Goal: Book appointment/travel/reservation

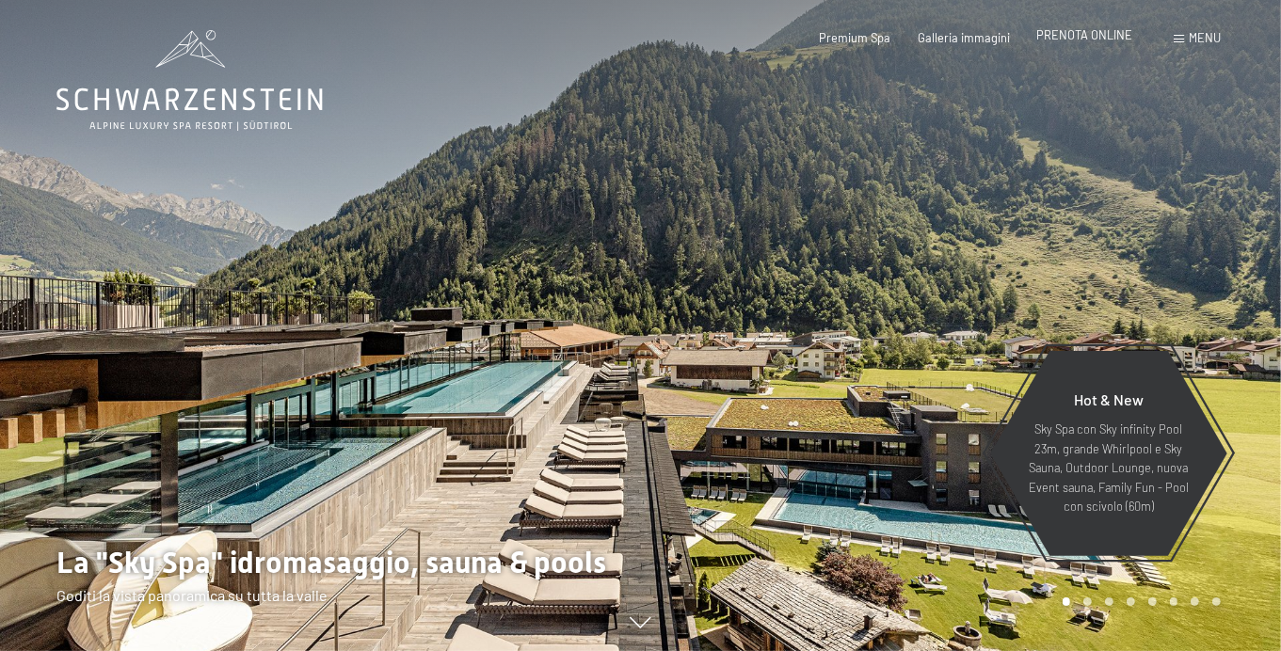
click at [1086, 40] on span "PRENOTA ONLINE" at bounding box center [1084, 34] width 96 height 15
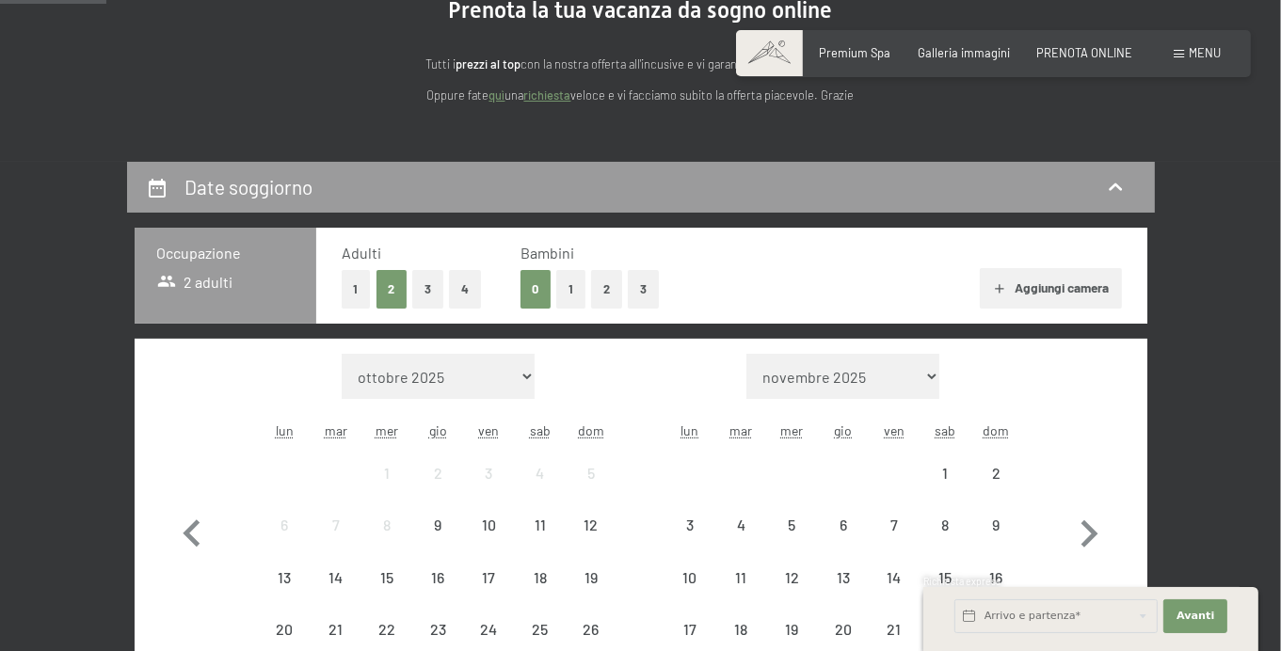
scroll to position [221, 0]
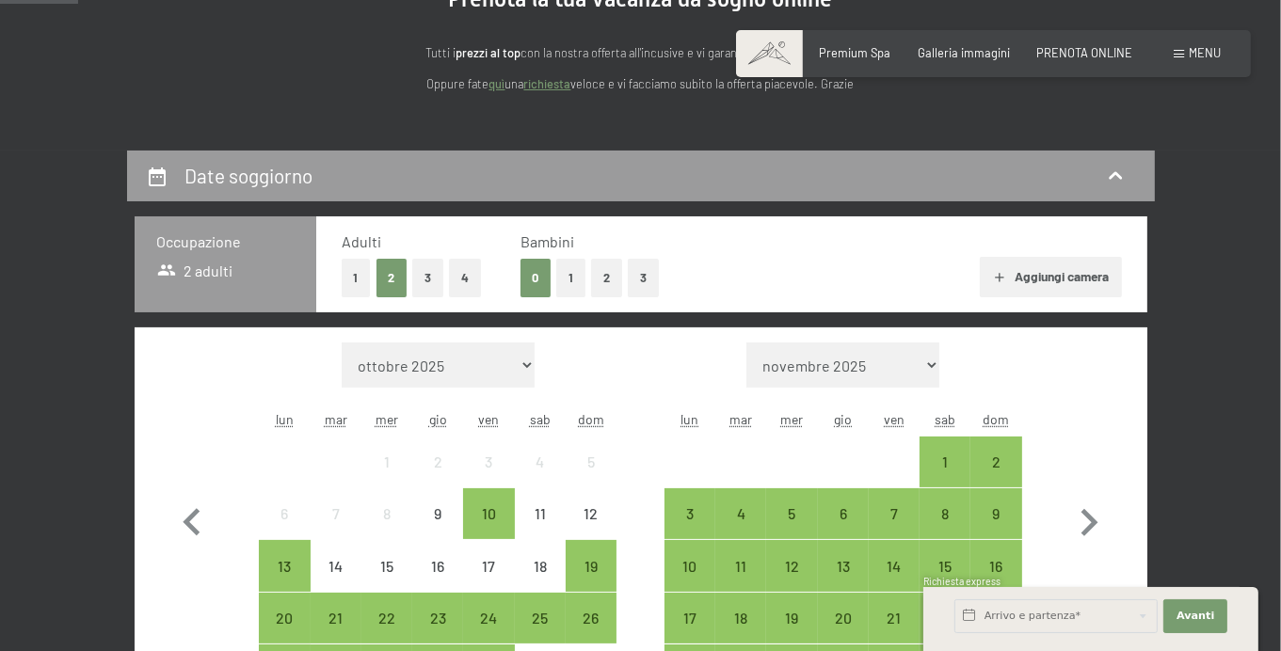
click at [556, 297] on button "1" at bounding box center [570, 278] width 29 height 39
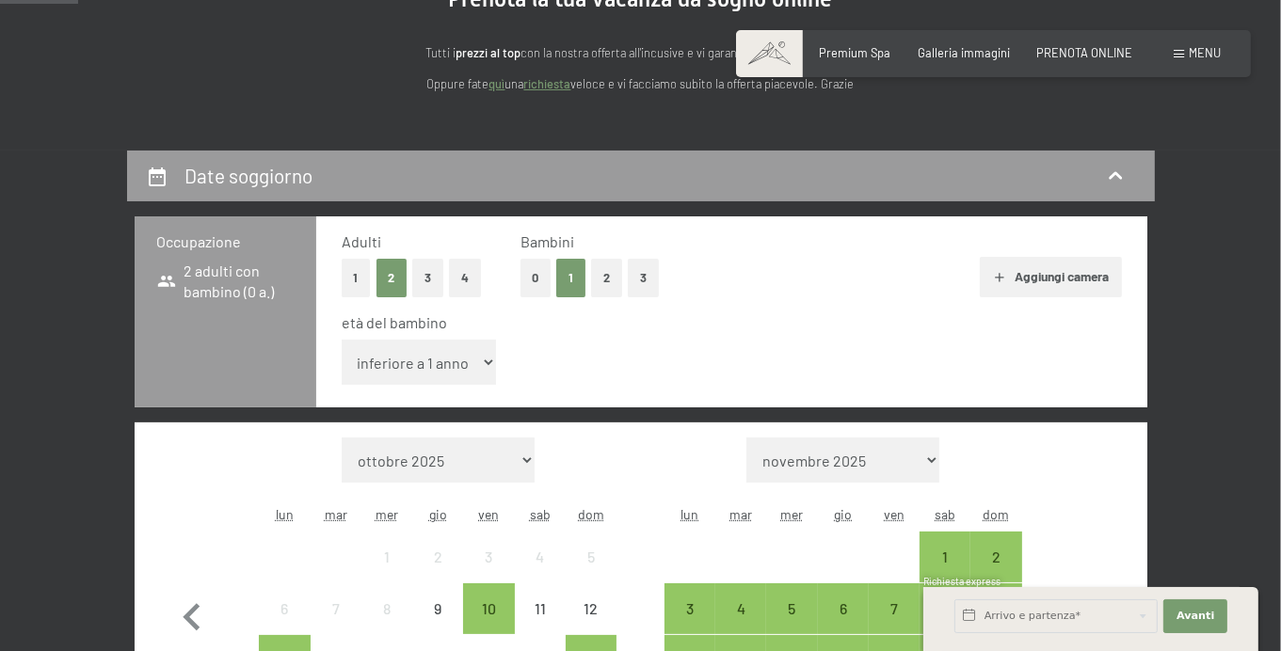
click at [426, 385] on select "inferiore a 1 anno 1 anno 2 anni 3 anni 4 anni 5 anni 6 anni 7 anni 8 anni 9 an…" at bounding box center [419, 362] width 155 height 45
select select "12"
click at [342, 376] on select "inferiore a 1 anno 1 anno 2 anni 3 anni 4 anni 5 anni 6 anni 7 anni 8 anni 9 an…" at bounding box center [419, 362] width 155 height 45
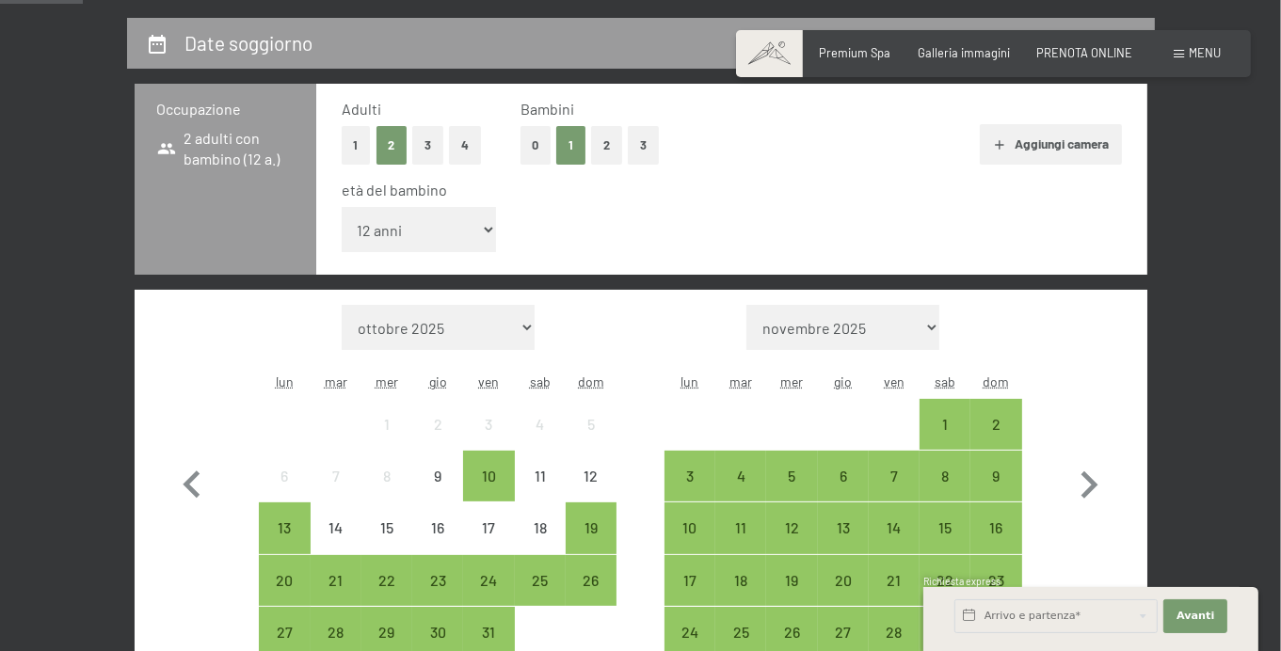
scroll to position [511, 0]
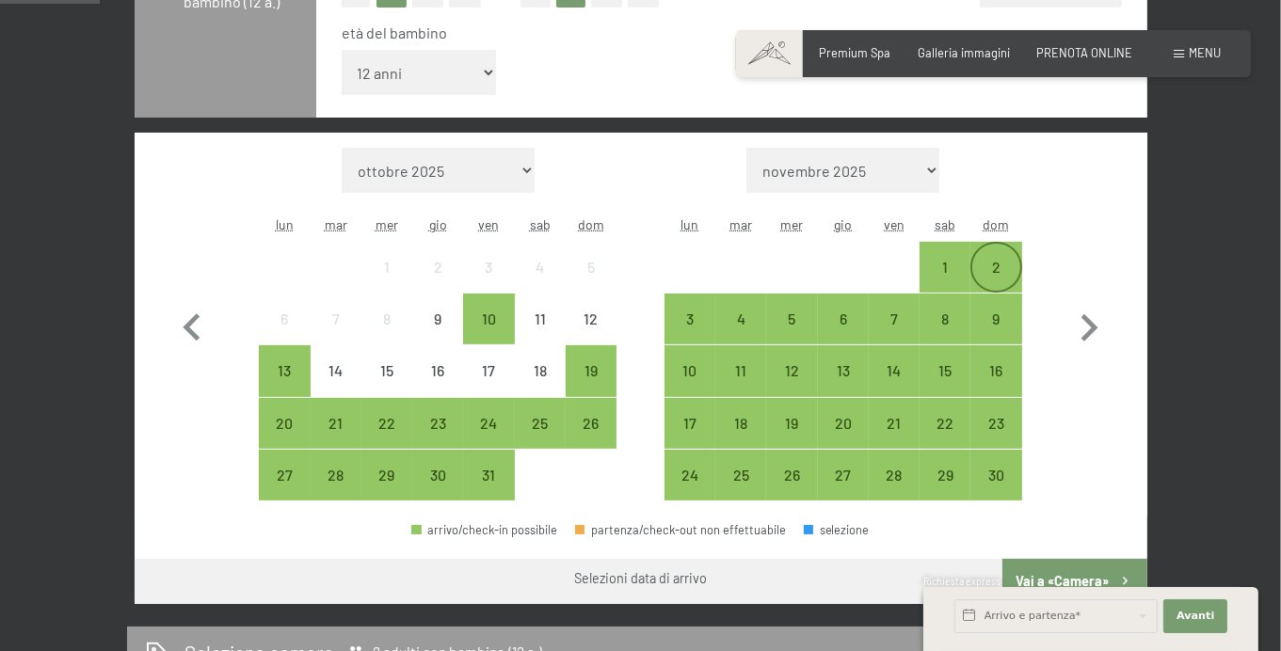
click at [999, 307] on div "2" at bounding box center [995, 283] width 47 height 47
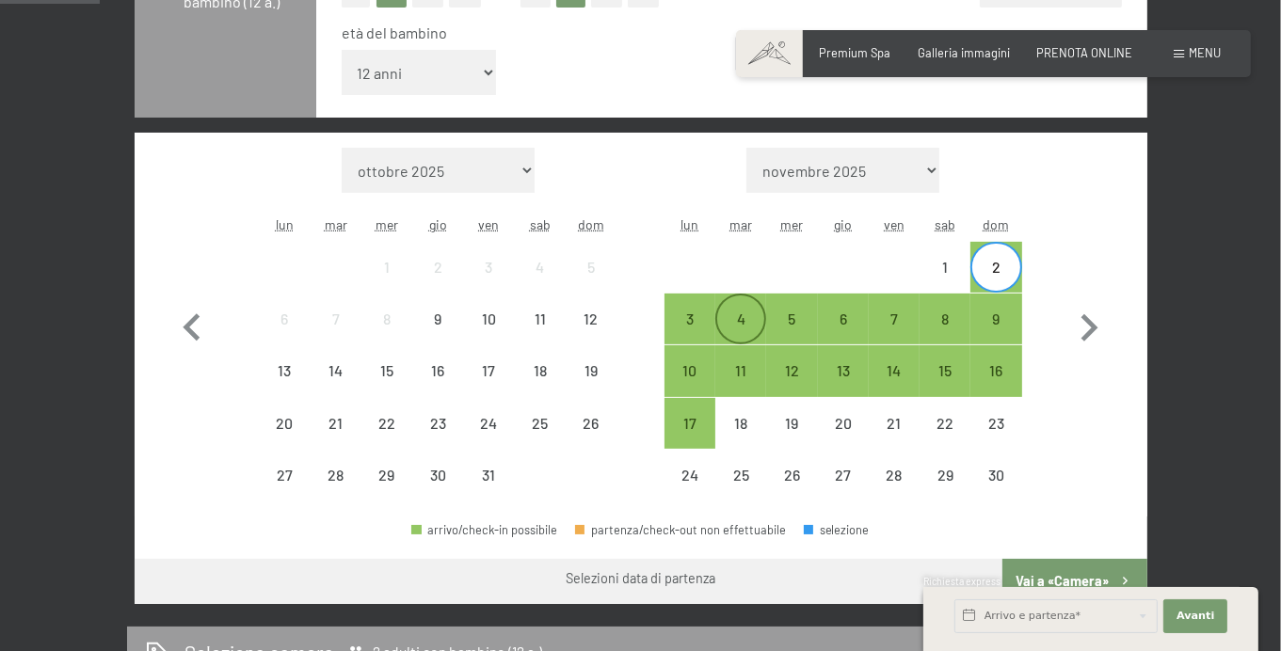
click at [723, 359] on div "4" at bounding box center [740, 335] width 47 height 47
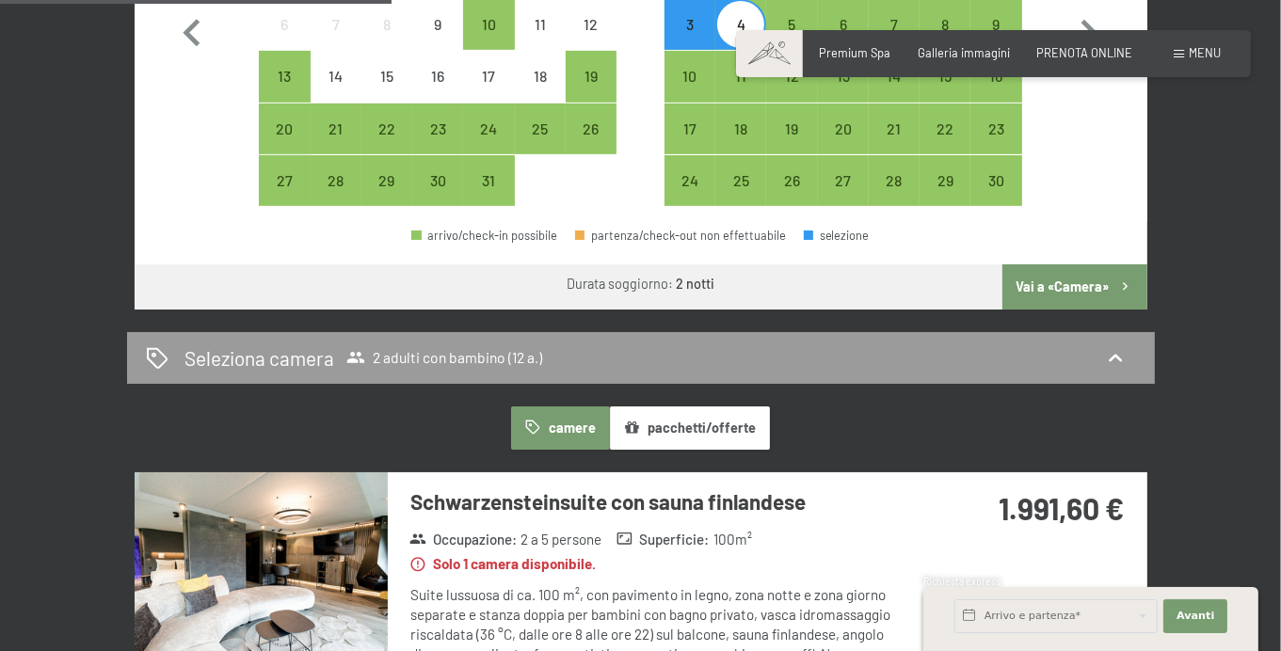
scroll to position [820, 0]
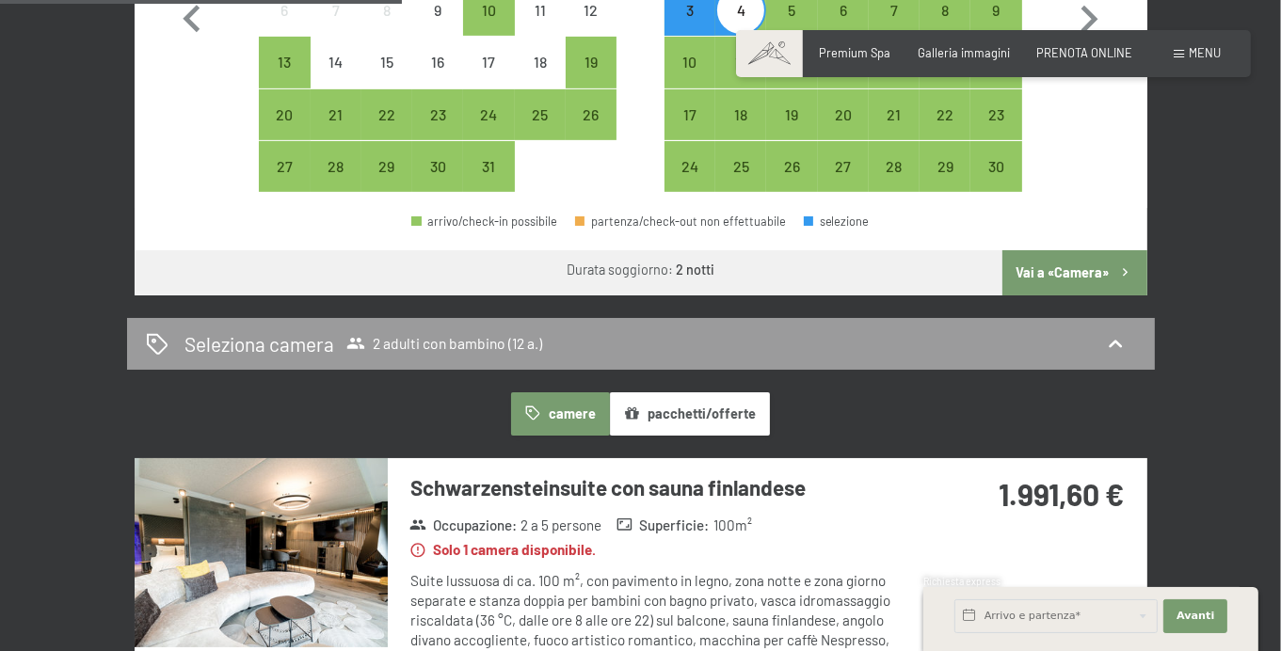
click at [1146, 296] on button "Vai a «Camera»" at bounding box center [1074, 272] width 144 height 45
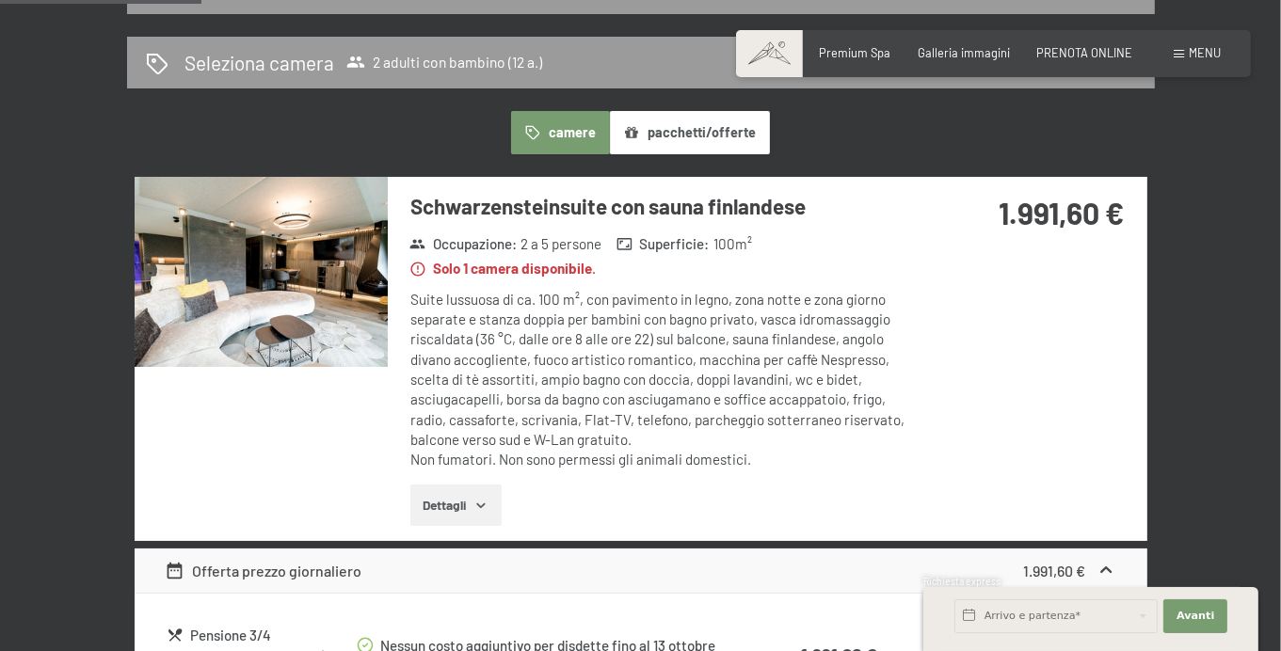
click at [1046, 460] on div "Schwarzensteinsuite con sauna finlandese Occupazione : 2 a 5 persone Superficie…" at bounding box center [641, 359] width 1013 height 364
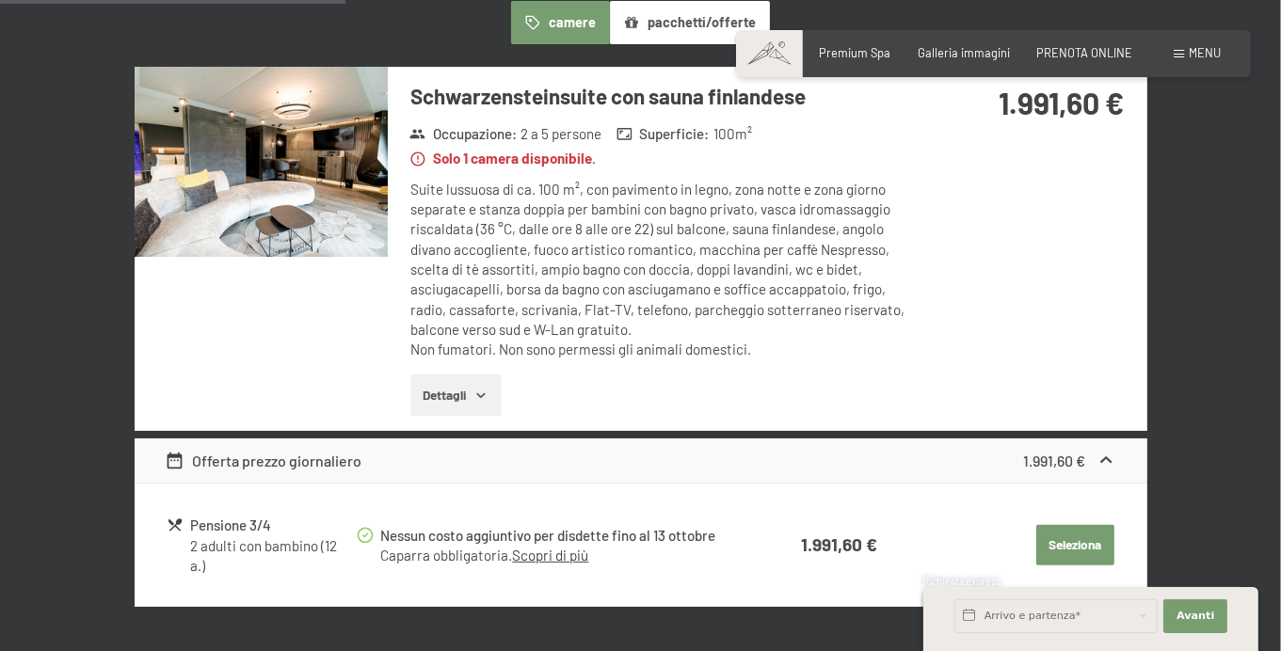
scroll to position [516, 0]
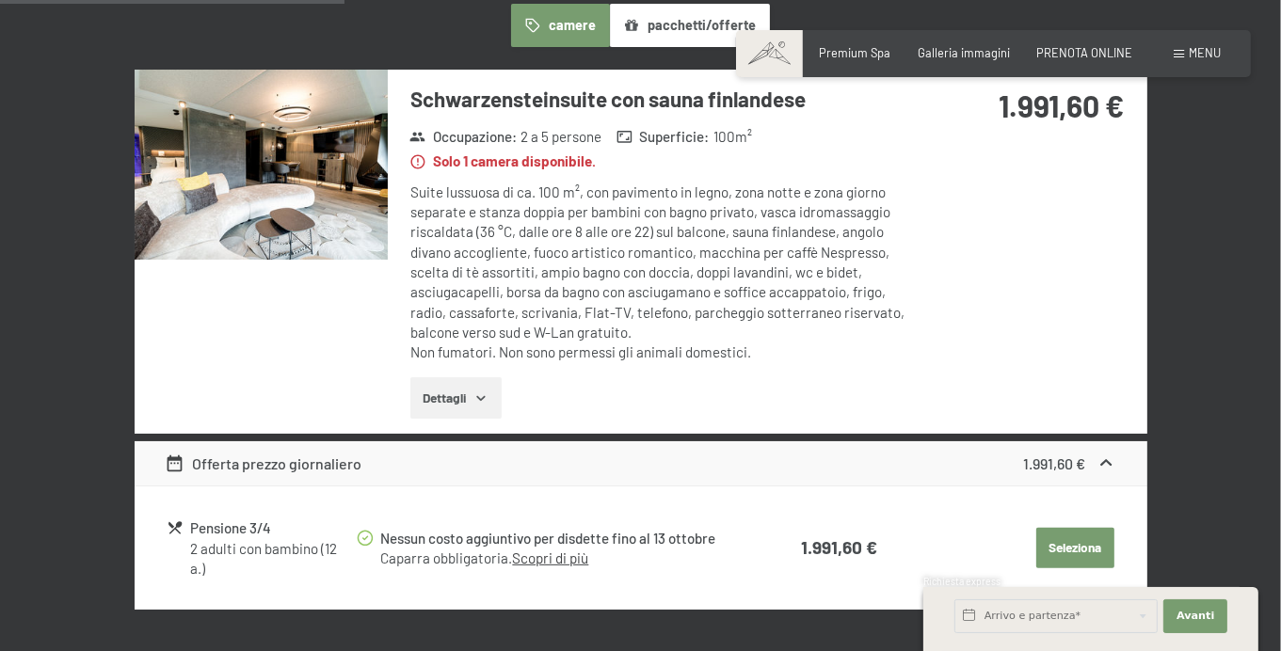
click at [453, 403] on button "Dettagli" at bounding box center [455, 397] width 91 height 41
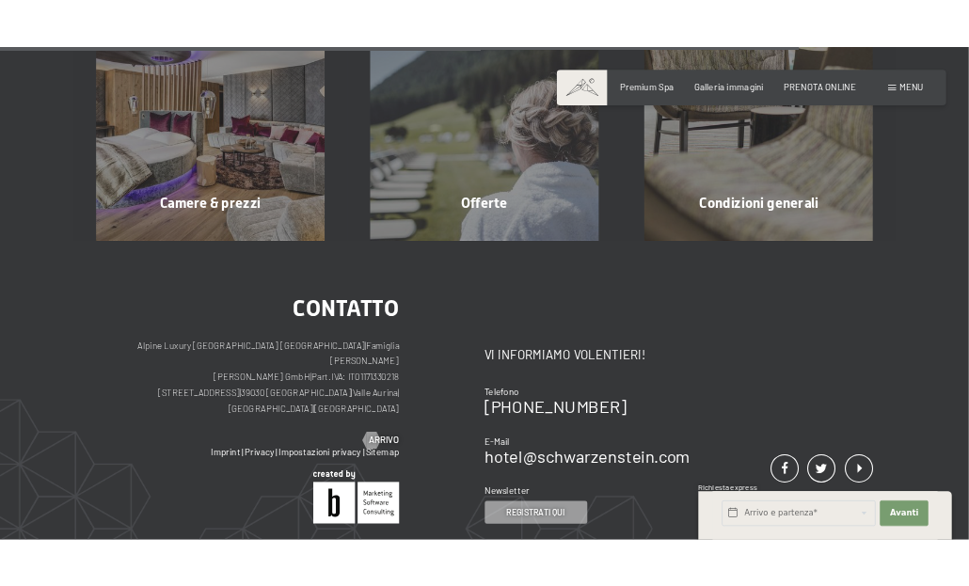
scroll to position [1929, 0]
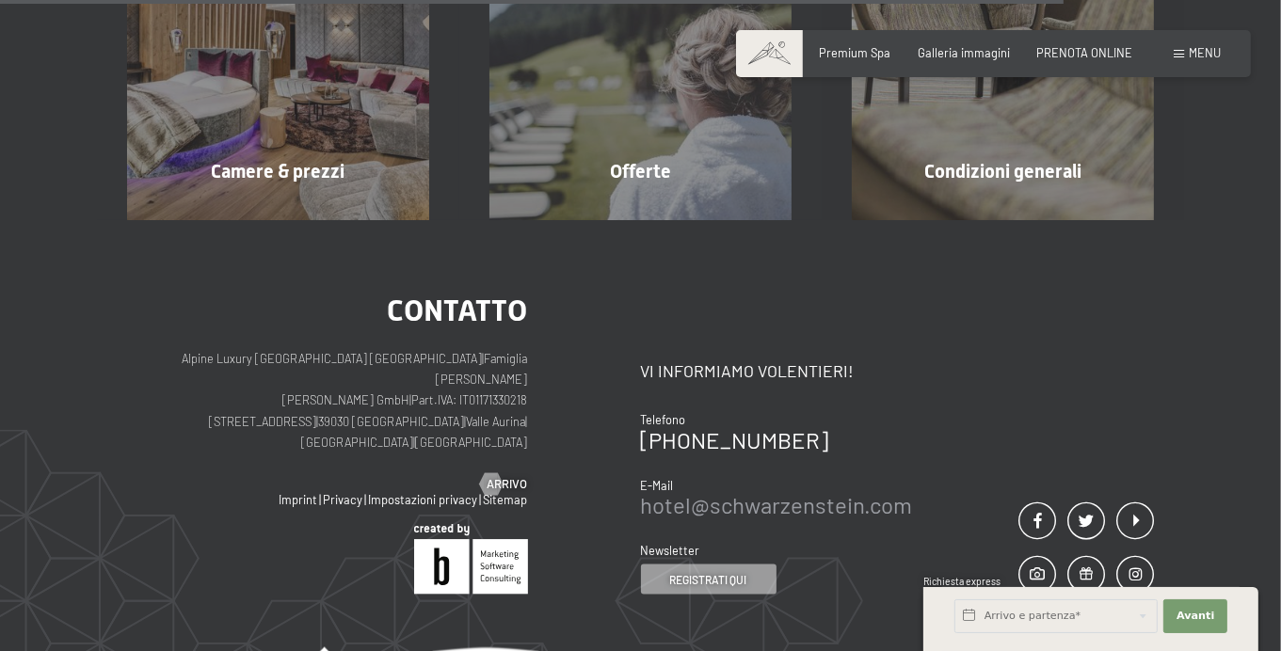
click at [648, 519] on link "hotel@ no-spam. schwarzenstein. no-spam. com" at bounding box center [777, 504] width 272 height 27
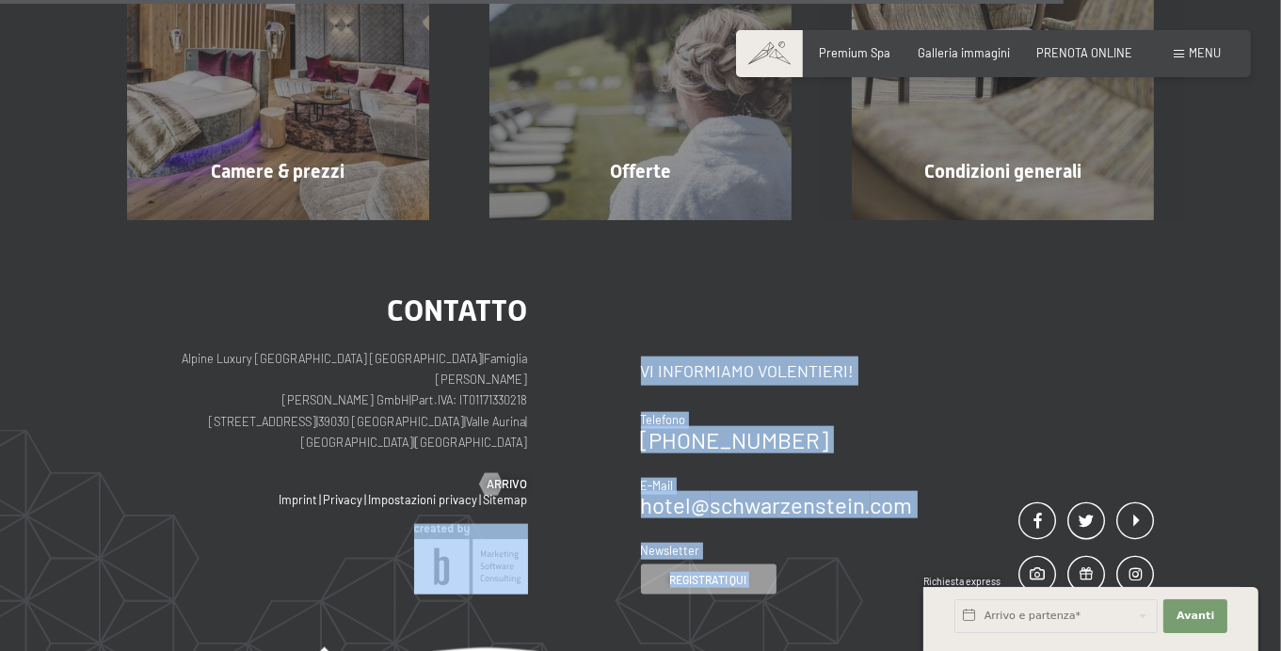
drag, startPoint x: 617, startPoint y: 527, endPoint x: 1017, endPoint y: 525, distance: 401.0
click at [1017, 525] on div "Contatto Alpine Luxury SPA Resort SCHWARZENSTEIN | Famiglia Zimmerhofer Otmar Z…" at bounding box center [641, 446] width 1028 height 300
click at [985, 525] on div "Contatto Vi informiamo volentieri! Telefono +39 0474 674100 E-Mail hotel@ no-sp…" at bounding box center [898, 446] width 514 height 300
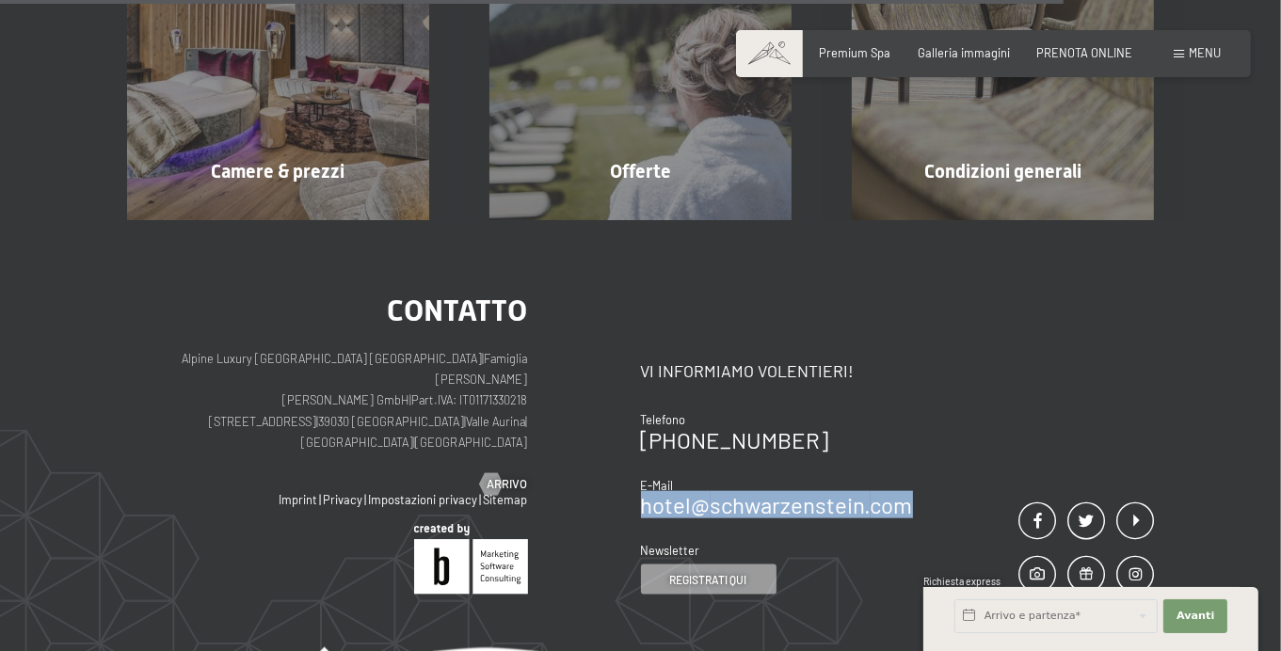
drag, startPoint x: 985, startPoint y: 525, endPoint x: 644, endPoint y: 537, distance: 340.9
click at [644, 537] on div "Contatto Vi informiamo volentieri! Telefono +39 0474 674100 E-Mail hotel@ no-sp…" at bounding box center [898, 446] width 514 height 300
copy link "hotel@ no-spam. schwarzenstein. no-spam. com"
